Goal: Task Accomplishment & Management: Manage account settings

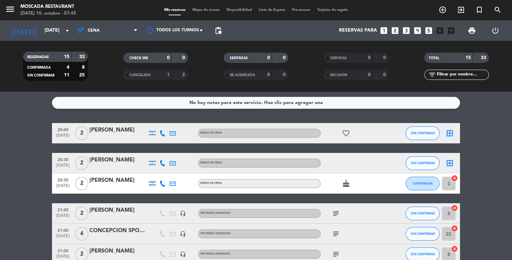
click at [47, 29] on input "[DATE]" at bounding box center [73, 30] width 65 height 12
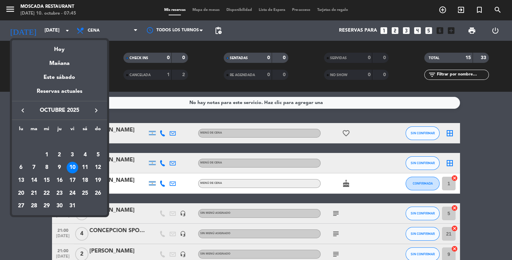
click at [65, 47] on div "Hoy" at bounding box center [59, 47] width 95 height 14
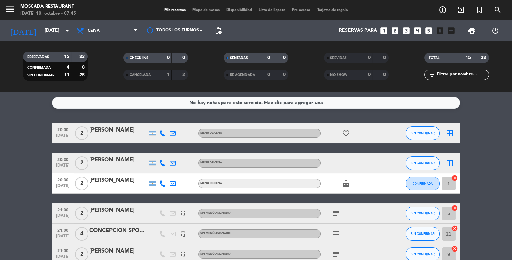
click at [61, 28] on input "[DATE]" at bounding box center [73, 30] width 65 height 12
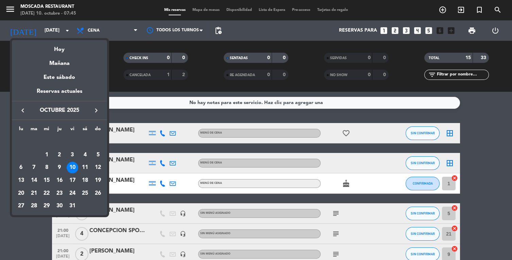
click at [109, 28] on div at bounding box center [256, 130] width 512 height 260
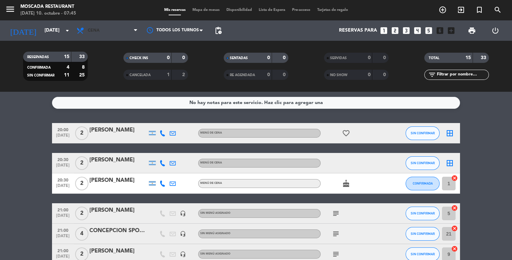
click at [105, 29] on span "Cena" at bounding box center [107, 30] width 68 height 15
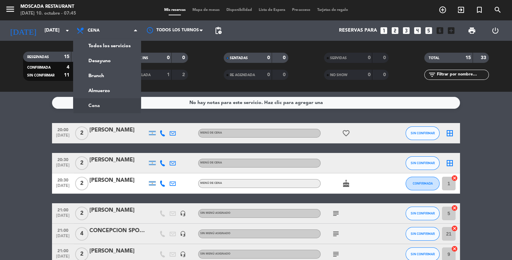
click at [97, 76] on div "menu Moscada Restaurant [DATE] 10. octubre - 07:45 Mis reservas Mapa de mesas D…" at bounding box center [256, 46] width 512 height 92
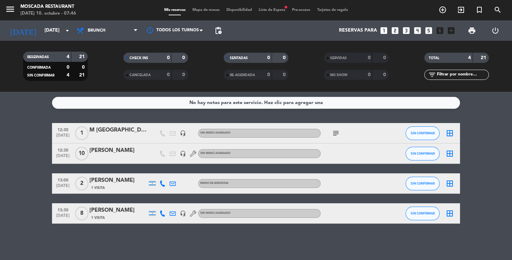
click at [494, 141] on bookings-row "12:30 [DATE] 1 M [PERSON_NAME] headset_mic Sin menú asignado subject SIN CONFIR…" at bounding box center [256, 173] width 512 height 101
click at [271, 12] on span "Lista de Espera fiber_manual_record" at bounding box center [271, 10] width 33 height 4
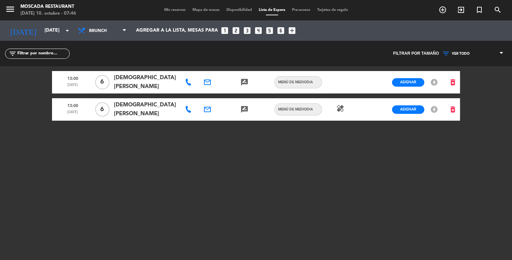
click at [170, 9] on span "Mis reservas" at bounding box center [175, 10] width 28 height 4
